Goal: Transaction & Acquisition: Subscribe to service/newsletter

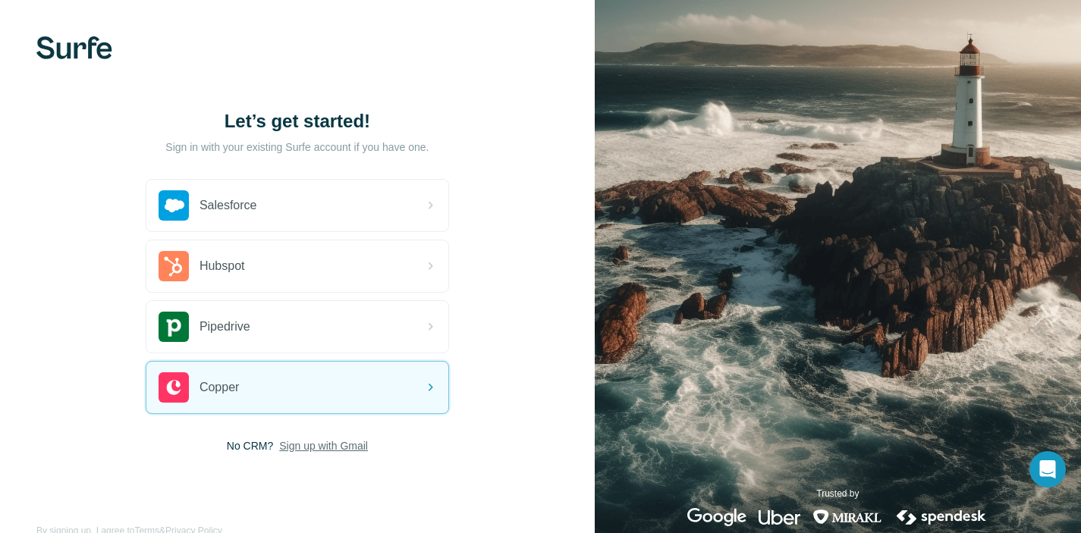
click at [314, 447] on span "Sign up with Gmail" at bounding box center [323, 446] width 89 height 15
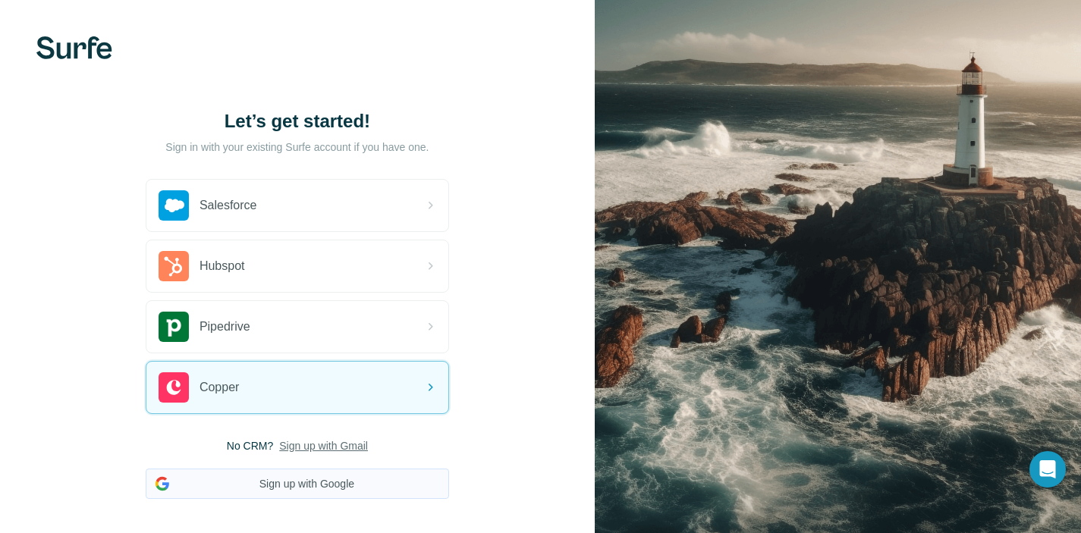
click at [305, 485] on button "Sign up with Google" at bounding box center [297, 484] width 303 height 30
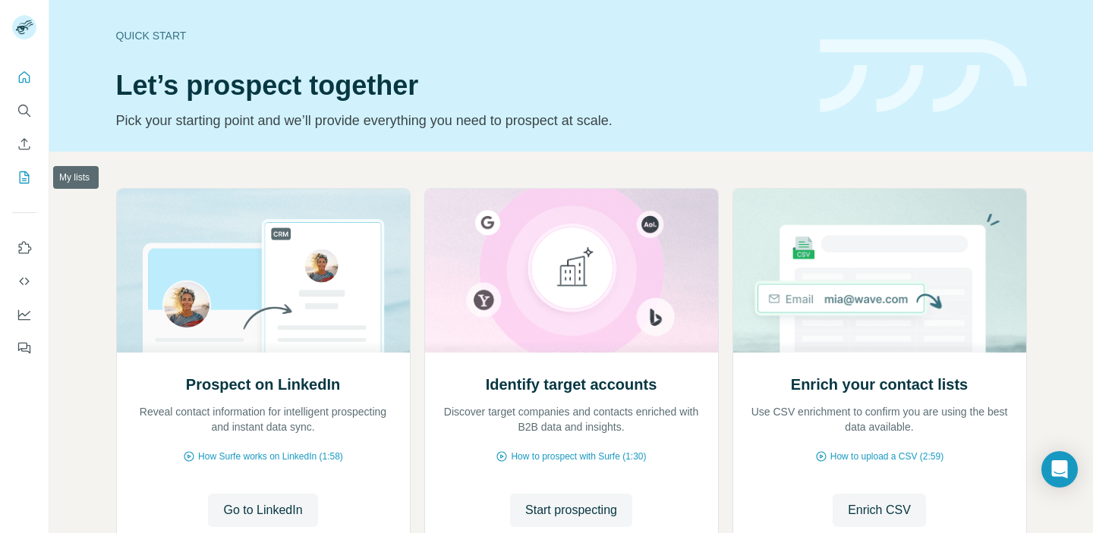
click at [25, 184] on icon "My lists" at bounding box center [24, 177] width 15 height 15
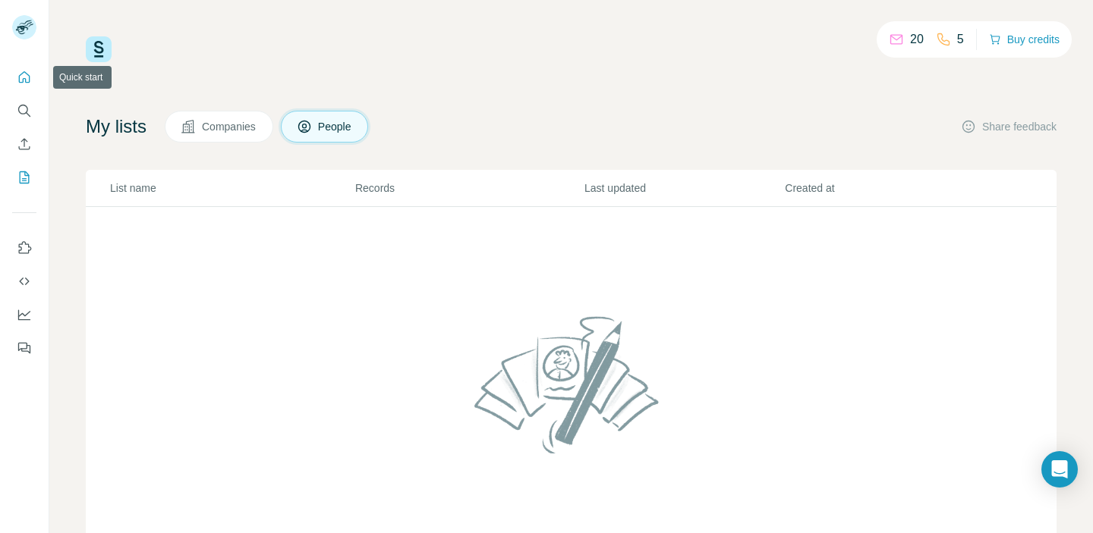
click at [24, 74] on icon "Quick start" at bounding box center [24, 77] width 15 height 15
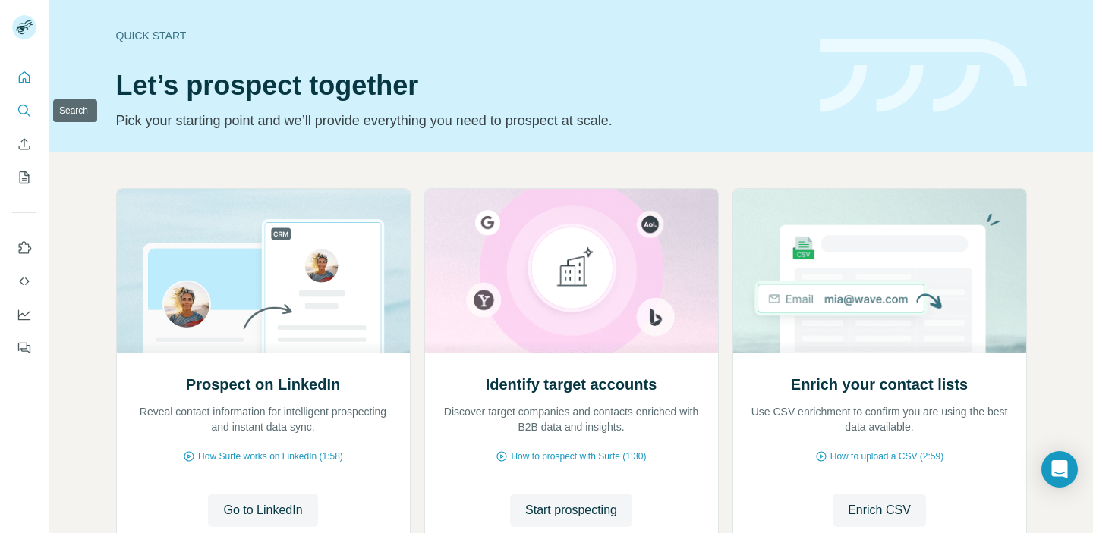
click at [17, 112] on icon "Search" at bounding box center [24, 110] width 15 height 15
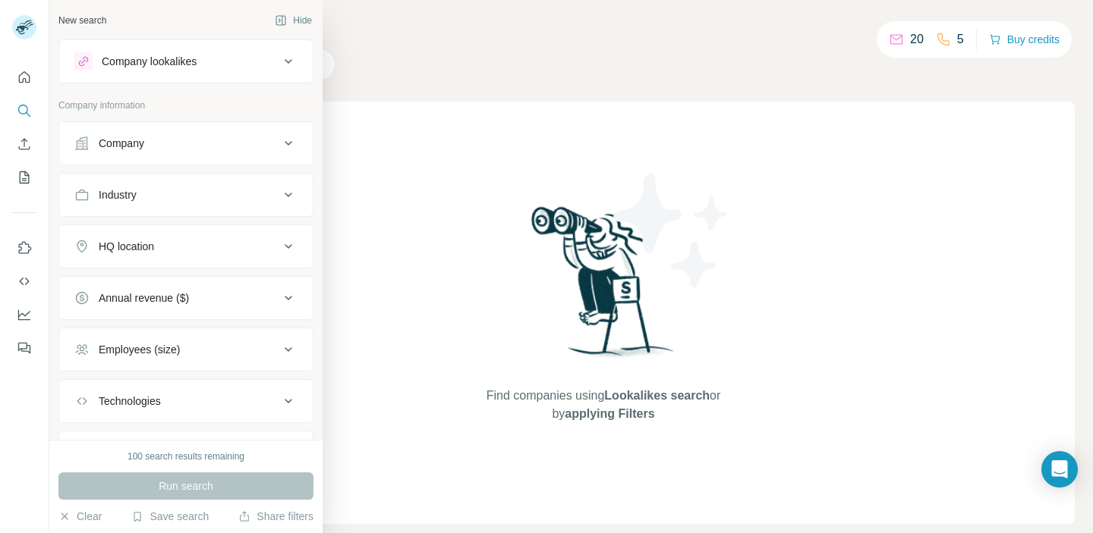
click at [150, 64] on div "Company lookalikes" at bounding box center [149, 61] width 95 height 15
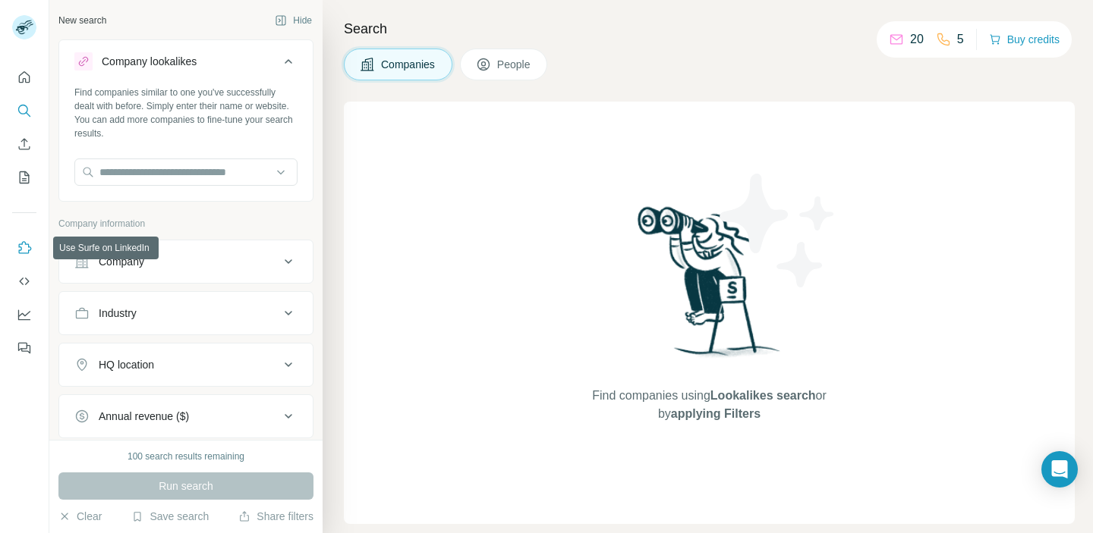
click at [26, 244] on icon "Use Surfe on LinkedIn" at bounding box center [25, 247] width 13 height 12
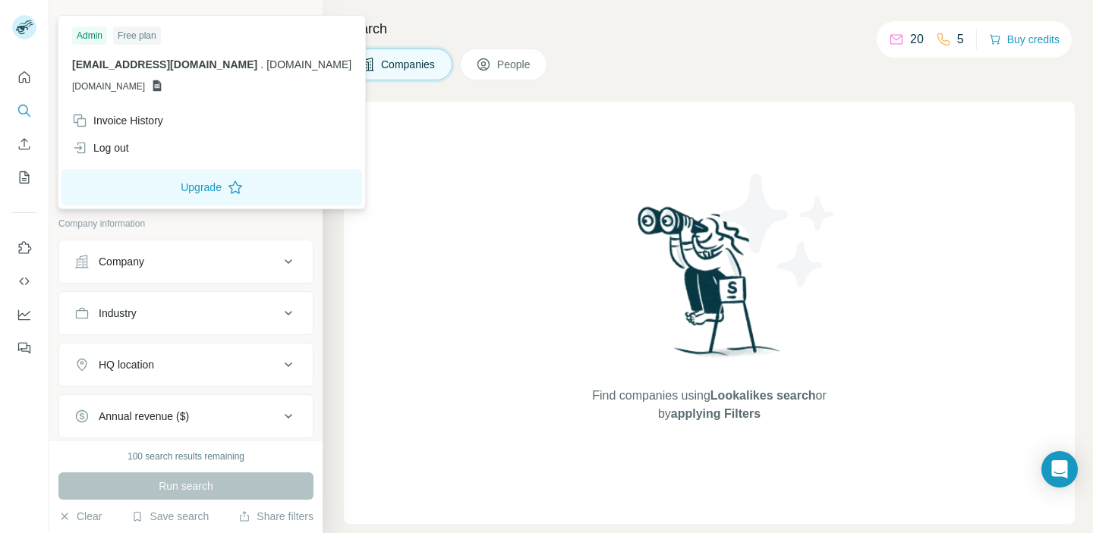
click at [17, 29] on img at bounding box center [24, 27] width 24 height 24
click at [125, 37] on div "Free plan" at bounding box center [137, 36] width 48 height 18
click at [140, 42] on div "Free plan" at bounding box center [137, 36] width 48 height 18
